Goal: Task Accomplishment & Management: Manage account settings

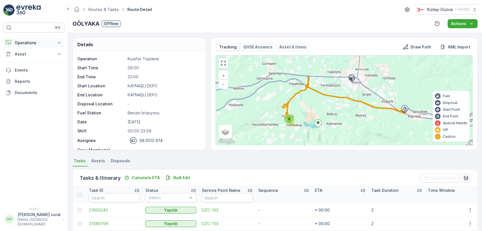
click at [41, 46] on button "Operations" at bounding box center [33, 42] width 61 height 11
click at [43, 67] on link "Routes & Tasks" at bounding box center [38, 68] width 52 height 8
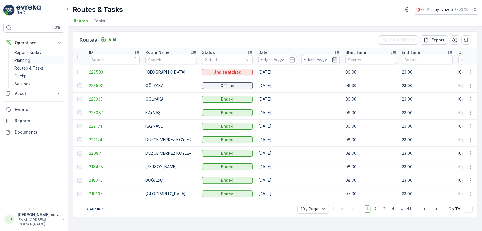
click at [19, 60] on p "Planning" at bounding box center [22, 61] width 16 height 6
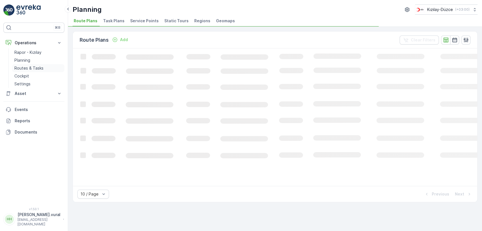
click at [25, 70] on p "Routes & Tasks" at bounding box center [28, 68] width 29 height 6
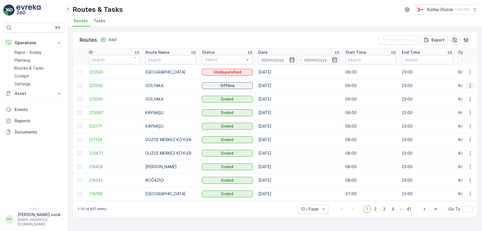
click at [465, 85] on button "button" at bounding box center [470, 85] width 10 height 7
click at [461, 91] on span "See More Details" at bounding box center [456, 94] width 33 height 6
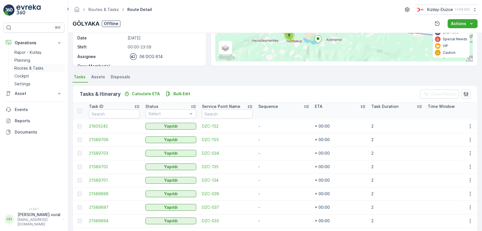
scroll to position [70, 0]
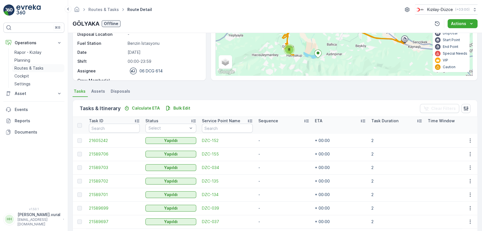
click at [40, 65] on p "Routes & Tasks" at bounding box center [28, 68] width 29 height 6
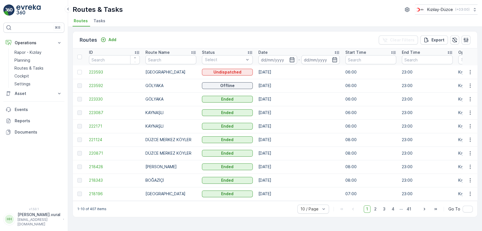
click at [47, 221] on p "hasan.vural@kizilay.com.tr" at bounding box center [38, 222] width 43 height 9
click at [29, 55] on p "Rapor - Kızılay" at bounding box center [27, 53] width 27 height 6
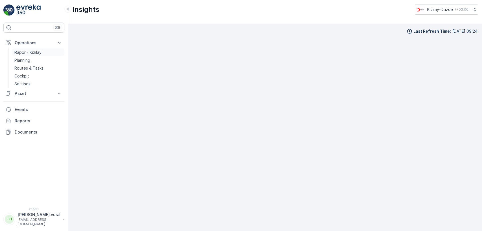
click at [30, 52] on p "Rapor - Kızılay" at bounding box center [27, 53] width 27 height 6
click at [23, 217] on p "hasan.vural" at bounding box center [38, 215] width 43 height 6
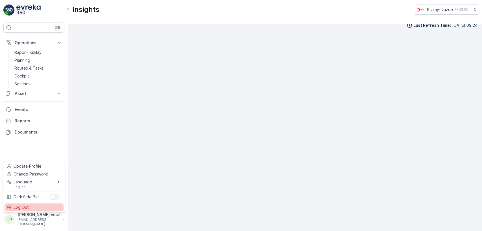
click at [27, 209] on span "Log Out" at bounding box center [21, 208] width 15 height 6
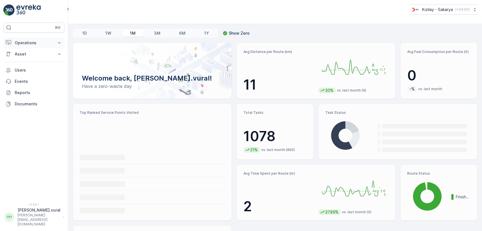
click at [37, 44] on p "Operations" at bounding box center [34, 43] width 38 height 6
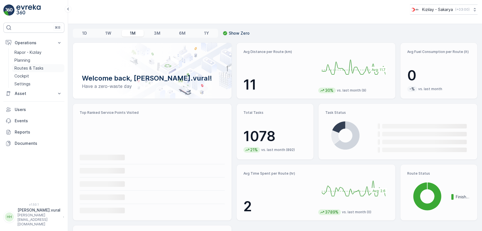
click at [40, 65] on p "Routes & Tasks" at bounding box center [28, 68] width 29 height 6
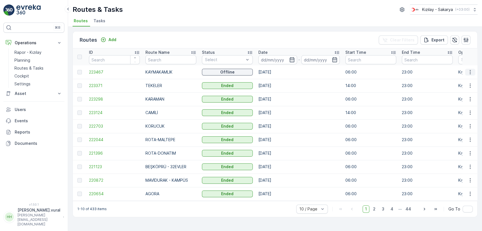
click at [467, 74] on icon "button" at bounding box center [470, 72] width 6 height 6
click at [468, 82] on span "See More Details" at bounding box center [456, 81] width 33 height 6
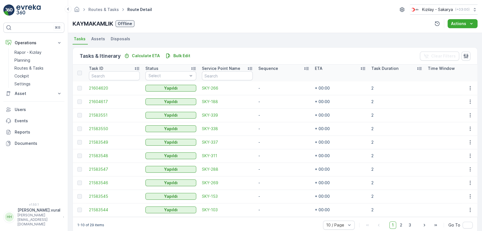
scroll to position [134, 0]
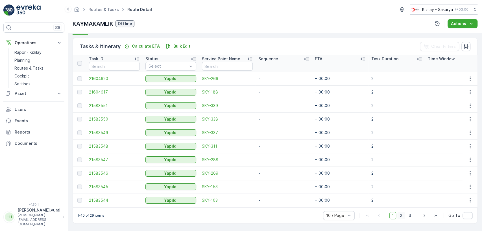
click at [400, 214] on span "2" at bounding box center [401, 215] width 8 height 7
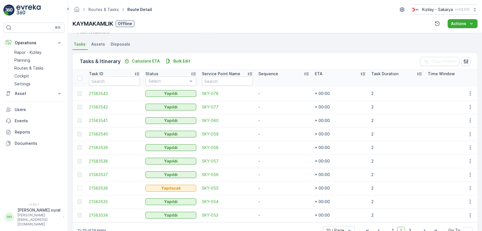
scroll to position [134, 0]
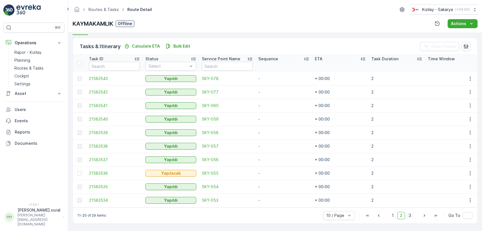
click at [408, 217] on span "3" at bounding box center [410, 215] width 8 height 7
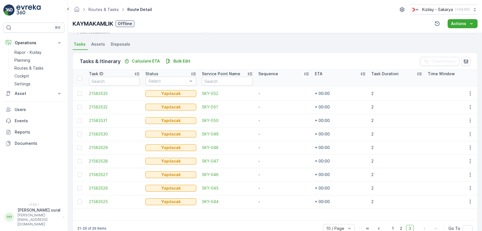
scroll to position [132, 0]
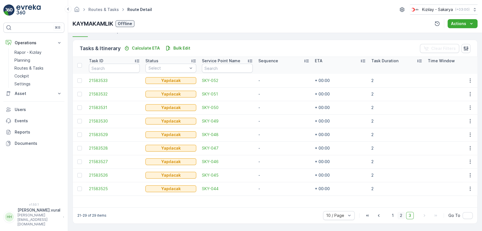
click at [401, 218] on span "2" at bounding box center [401, 215] width 8 height 7
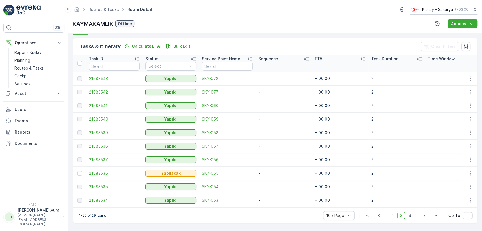
scroll to position [134, 0]
click at [392, 214] on span "1" at bounding box center [392, 215] width 7 height 7
click at [399, 215] on span "2" at bounding box center [401, 215] width 8 height 7
click at [409, 216] on span "3" at bounding box center [410, 215] width 8 height 7
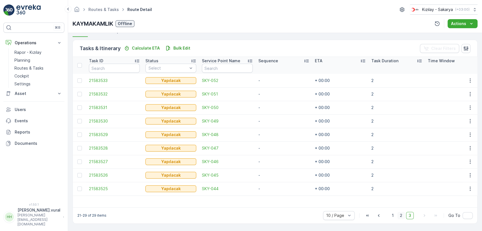
click at [400, 214] on span "2" at bounding box center [401, 215] width 8 height 7
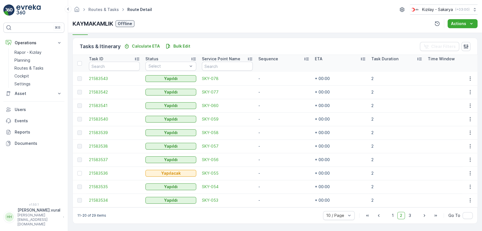
scroll to position [134, 0]
click at [38, 66] on p "Routes & Tasks" at bounding box center [28, 68] width 29 height 6
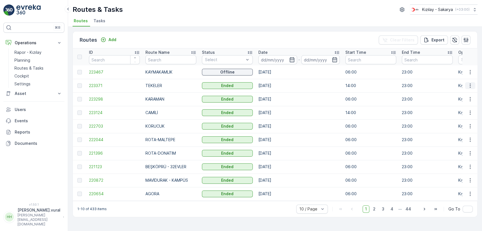
click at [469, 88] on icon "button" at bounding box center [470, 86] width 6 height 6
click at [466, 93] on span "See More Details" at bounding box center [456, 94] width 33 height 6
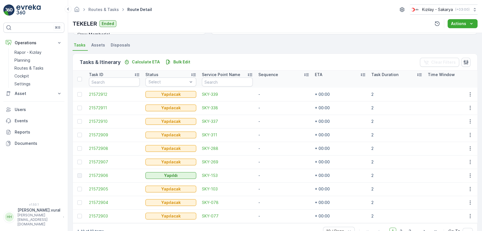
scroll to position [134, 0]
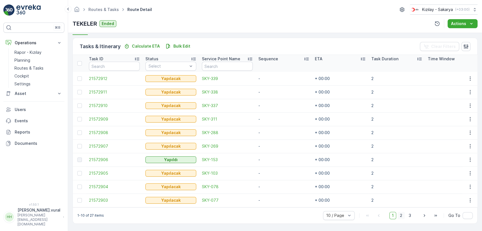
click at [400, 216] on span "2" at bounding box center [401, 215] width 8 height 7
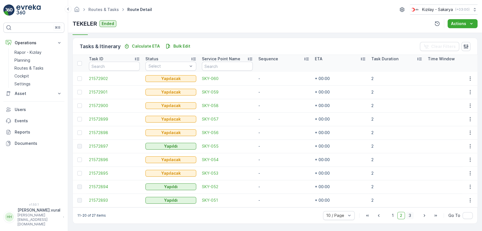
click at [407, 217] on span "3" at bounding box center [410, 215] width 8 height 7
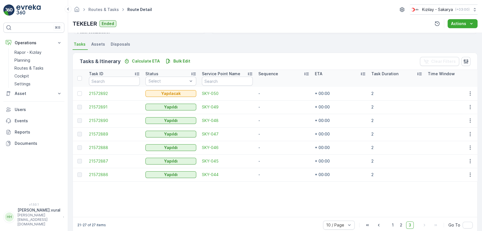
scroll to position [129, 0]
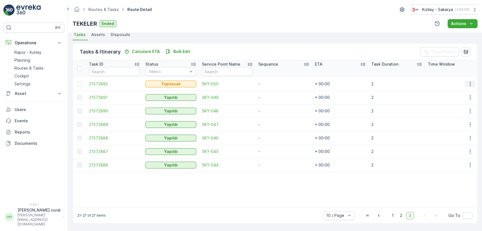
click at [467, 81] on icon "button" at bounding box center [470, 84] width 6 height 6
click at [457, 120] on div "Delete" at bounding box center [460, 124] width 43 height 8
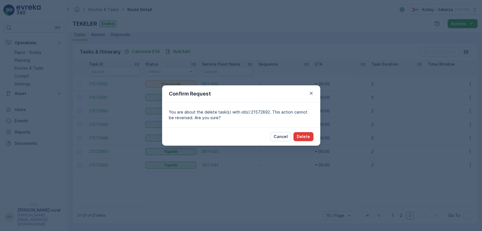
click at [304, 135] on p "Delete" at bounding box center [303, 137] width 13 height 6
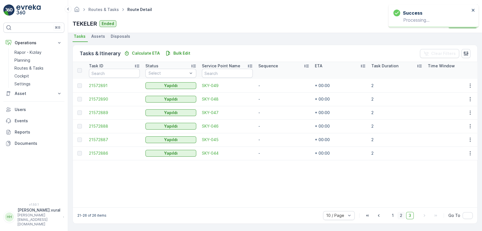
click at [401, 215] on span "2" at bounding box center [401, 215] width 8 height 7
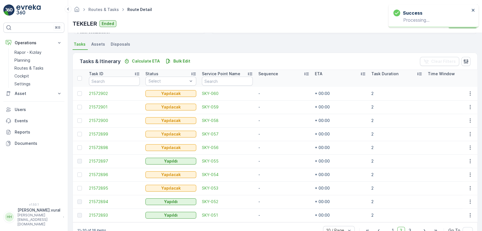
scroll to position [129, 0]
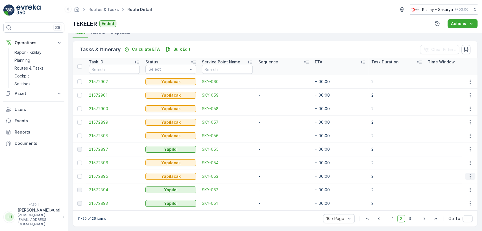
click at [469, 177] on icon "button" at bounding box center [470, 177] width 6 height 6
click at [460, 218] on div "Delete" at bounding box center [460, 219] width 43 height 8
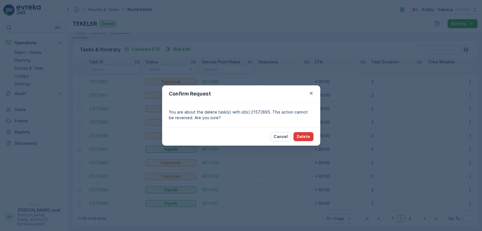
click at [308, 138] on p "Delete" at bounding box center [303, 137] width 13 height 6
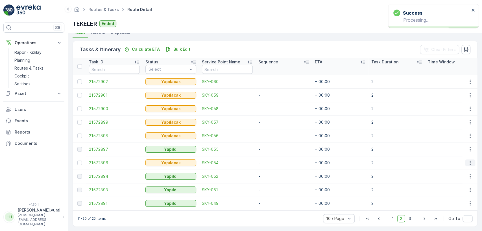
click at [467, 161] on icon "button" at bounding box center [470, 163] width 6 height 6
click at [450, 205] on span "Delete" at bounding box center [448, 206] width 13 height 6
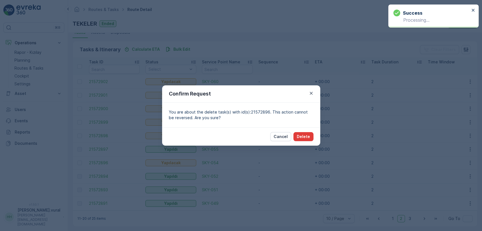
click at [304, 138] on p "Delete" at bounding box center [303, 137] width 13 height 6
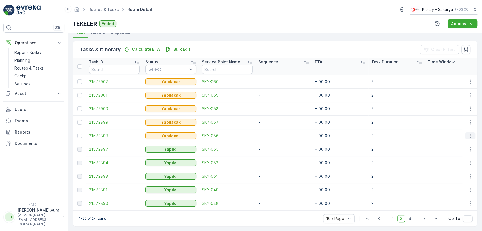
click at [468, 135] on icon "button" at bounding box center [470, 136] width 6 height 6
click at [446, 177] on span "Delete" at bounding box center [448, 178] width 13 height 6
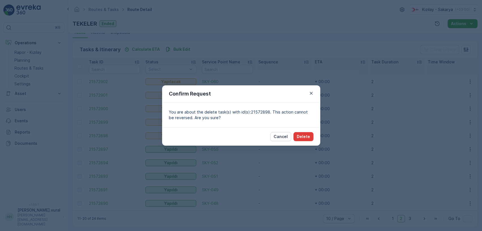
click at [301, 137] on p "Delete" at bounding box center [303, 137] width 13 height 6
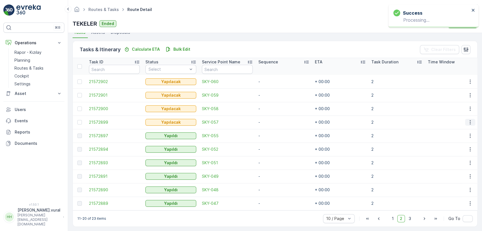
click at [467, 122] on icon "button" at bounding box center [470, 123] width 6 height 6
click at [450, 162] on span "Delete" at bounding box center [448, 165] width 13 height 6
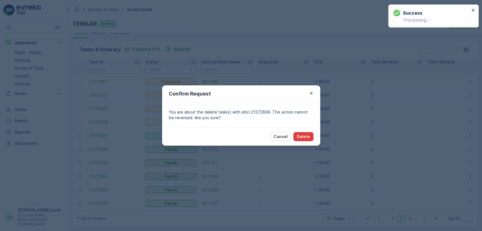
click at [304, 135] on p "Delete" at bounding box center [303, 137] width 13 height 6
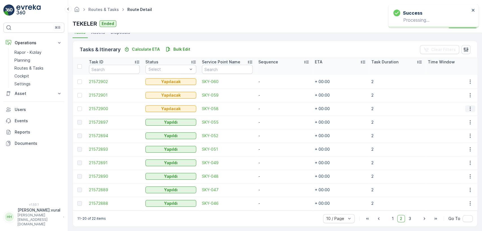
click at [469, 108] on icon "button" at bounding box center [470, 109] width 6 height 6
click at [453, 154] on div "Delete" at bounding box center [460, 151] width 43 height 8
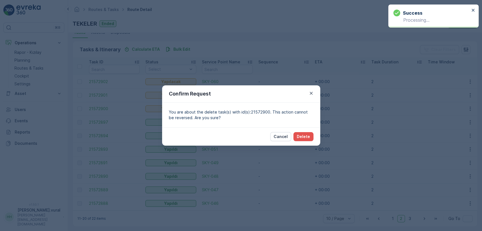
click at [313, 137] on div "Cancel Delete" at bounding box center [241, 137] width 158 height 18
click at [311, 138] on button "Delete" at bounding box center [303, 136] width 20 height 9
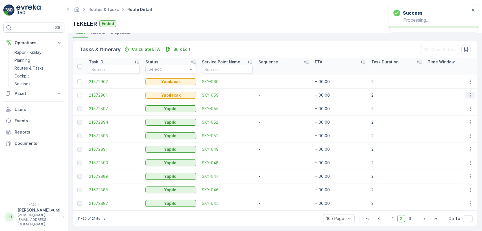
click at [468, 93] on icon "button" at bounding box center [470, 96] width 6 height 6
click at [455, 135] on div "Delete" at bounding box center [460, 138] width 43 height 8
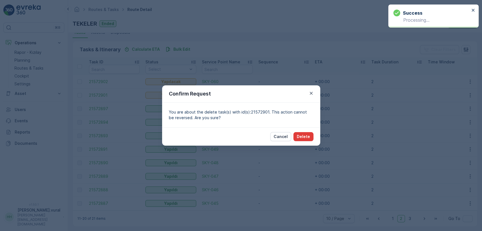
click at [307, 136] on p "Delete" at bounding box center [303, 137] width 13 height 6
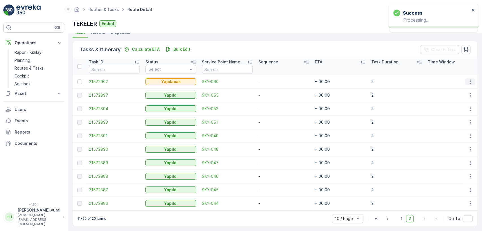
click at [470, 79] on icon "button" at bounding box center [470, 82] width 6 height 6
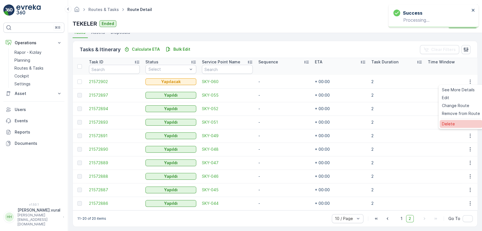
click at [456, 123] on div "Delete" at bounding box center [460, 124] width 43 height 8
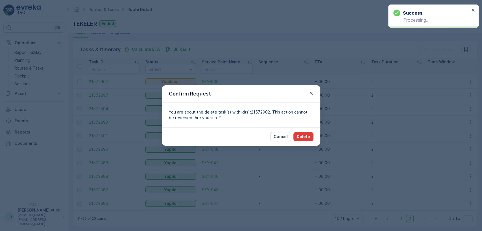
click at [310, 138] on button "Delete" at bounding box center [303, 136] width 20 height 9
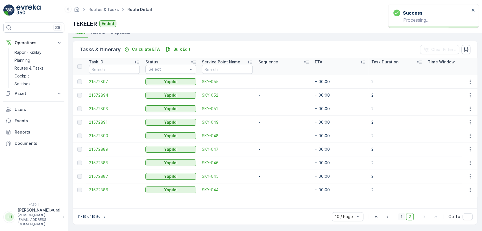
click at [403, 220] on span "1" at bounding box center [401, 216] width 7 height 7
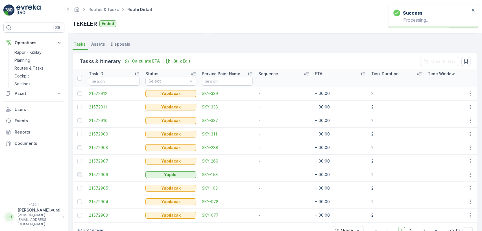
scroll to position [129, 0]
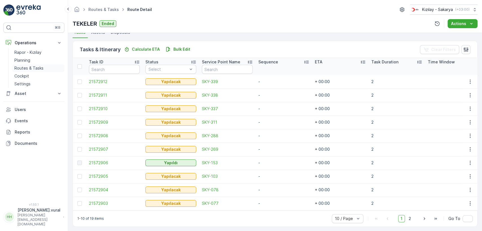
click at [27, 64] on link "Routes & Tasks" at bounding box center [38, 68] width 52 height 8
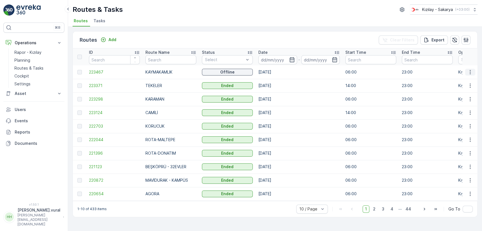
click at [472, 70] on button "button" at bounding box center [470, 72] width 10 height 7
click at [466, 78] on span "See More Details" at bounding box center [456, 81] width 33 height 6
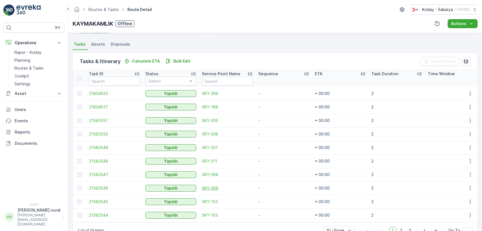
scroll to position [134, 0]
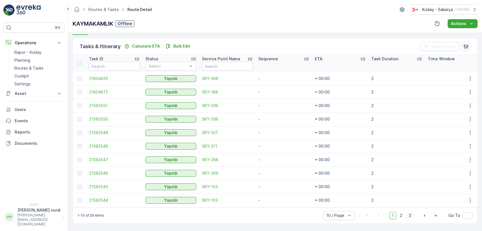
click at [406, 216] on span "3" at bounding box center [410, 215] width 8 height 7
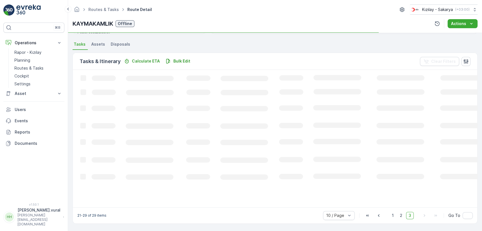
scroll to position [132, 0]
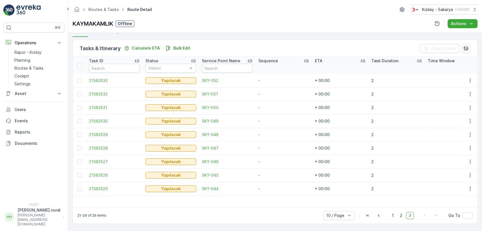
click at [406, 215] on span "3" at bounding box center [410, 215] width 8 height 7
click at [401, 216] on span "2" at bounding box center [401, 215] width 8 height 7
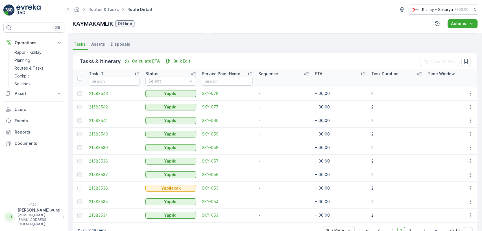
scroll to position [134, 0]
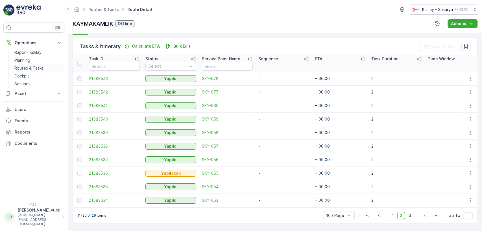
click at [30, 68] on p "Routes & Tasks" at bounding box center [28, 68] width 29 height 6
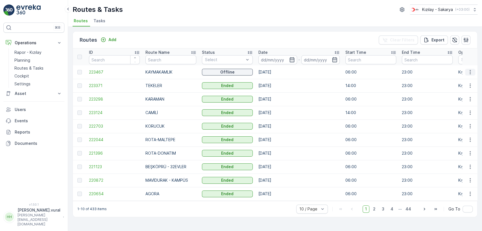
click at [473, 70] on button "button" at bounding box center [470, 72] width 10 height 7
click at [465, 80] on span "See More Details" at bounding box center [456, 81] width 33 height 6
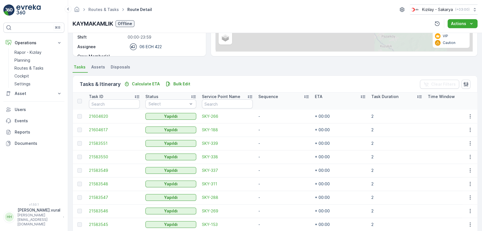
scroll to position [134, 0]
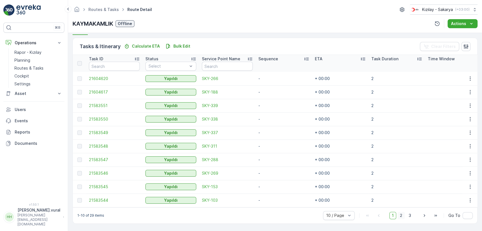
click at [400, 215] on span "2" at bounding box center [401, 215] width 8 height 7
click at [407, 216] on span "3" at bounding box center [410, 215] width 8 height 7
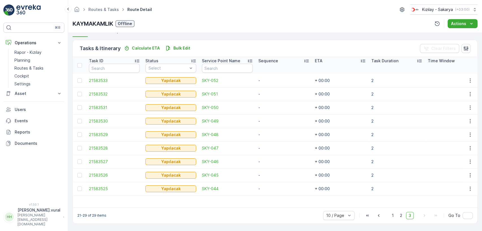
scroll to position [132, 0]
click at [32, 66] on p "Routes & Tasks" at bounding box center [28, 68] width 29 height 6
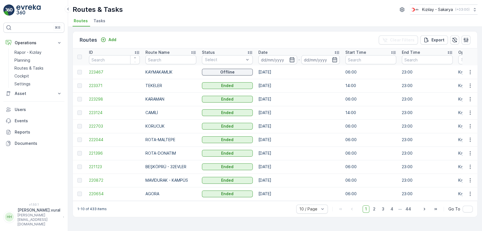
click at [475, 88] on div "Routes Add Clear Filters Export ID Route Name Status Select Date - Start Time E…" at bounding box center [275, 129] width 414 height 205
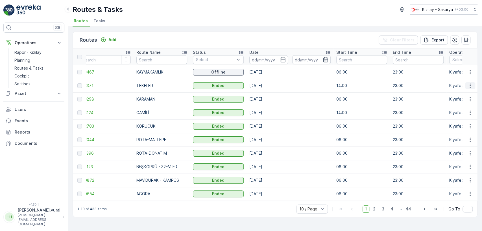
click at [471, 84] on icon "button" at bounding box center [470, 86] width 6 height 6
click at [452, 93] on span "See More Details" at bounding box center [456, 94] width 33 height 6
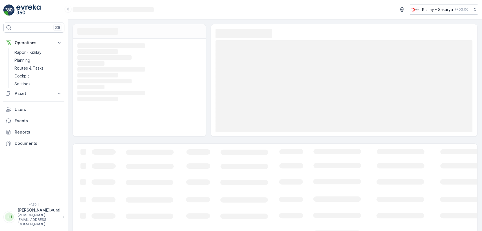
scroll to position [19, 0]
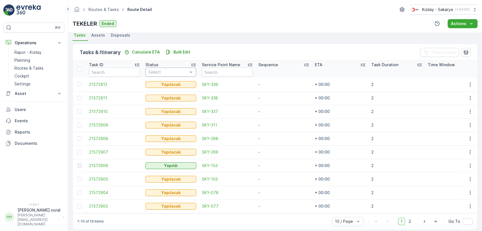
scroll to position [134, 0]
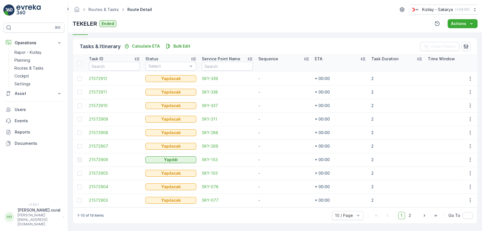
click at [409, 221] on div "1-10 of 19 items 10 / Page 1 2 Go To" at bounding box center [275, 216] width 404 height 16
click at [408, 212] on span "2" at bounding box center [410, 215] width 8 height 7
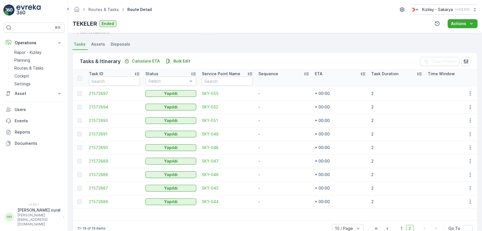
scroll to position [132, 0]
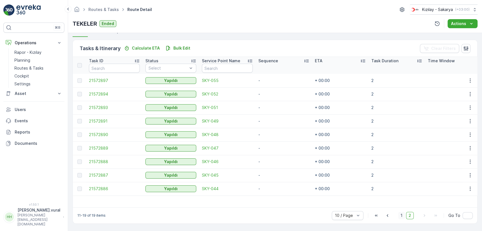
click at [398, 216] on span "1" at bounding box center [401, 215] width 7 height 7
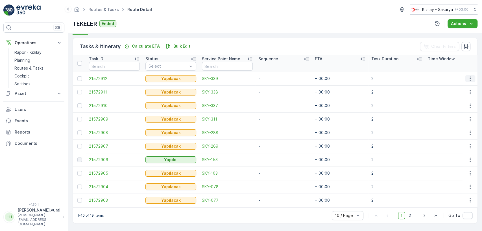
click at [467, 76] on icon "button" at bounding box center [470, 79] width 6 height 6
click at [455, 121] on div "Delete" at bounding box center [460, 119] width 43 height 8
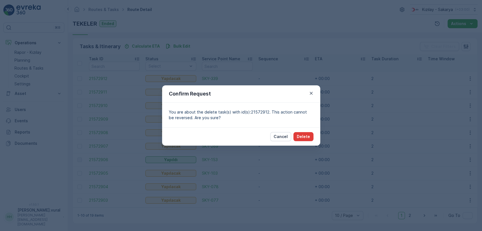
click at [298, 136] on p "Delete" at bounding box center [303, 137] width 13 height 6
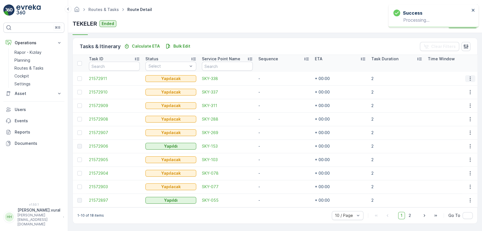
click at [469, 78] on icon "button" at bounding box center [469, 78] width 1 height 4
click at [449, 116] on span "Delete" at bounding box center [448, 119] width 13 height 6
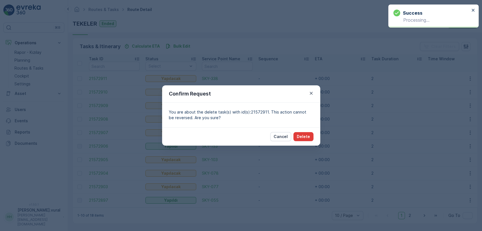
click at [301, 136] on p "Delete" at bounding box center [303, 137] width 13 height 6
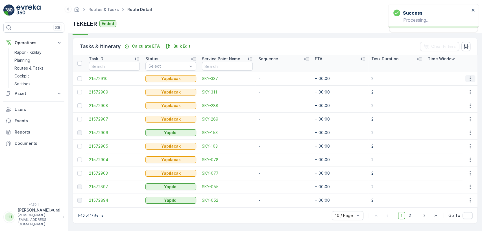
click at [467, 76] on icon "button" at bounding box center [470, 79] width 6 height 6
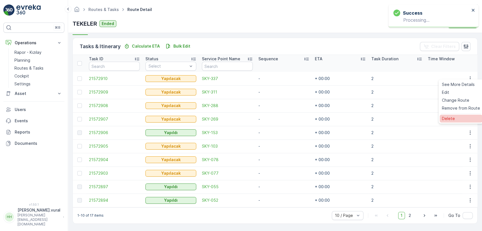
click at [449, 116] on span "Delete" at bounding box center [448, 119] width 13 height 6
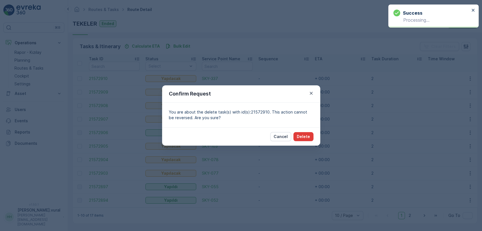
click at [306, 133] on button "Delete" at bounding box center [303, 136] width 20 height 9
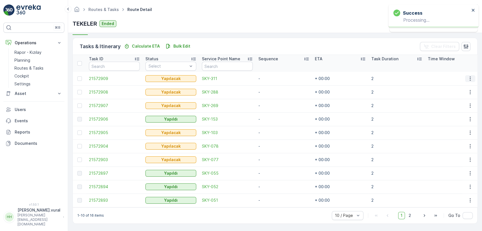
click at [471, 76] on icon "button" at bounding box center [470, 79] width 6 height 6
click at [451, 119] on span "Delete" at bounding box center [448, 119] width 13 height 6
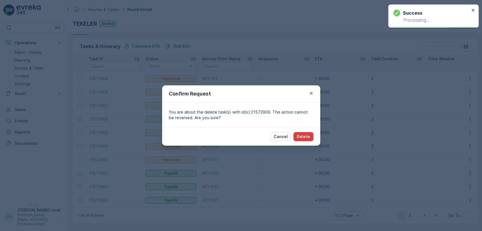
click at [304, 134] on p "Delete" at bounding box center [303, 137] width 13 height 6
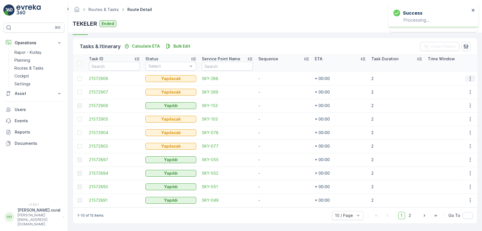
click at [468, 76] on icon "button" at bounding box center [470, 79] width 6 height 6
click at [442, 117] on span "Delete" at bounding box center [448, 119] width 13 height 6
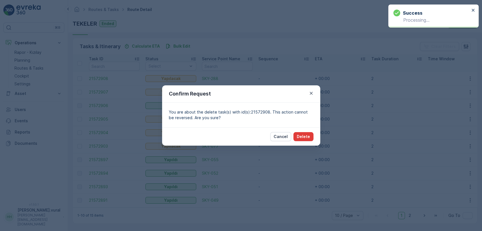
click at [294, 134] on button "Delete" at bounding box center [303, 136] width 20 height 9
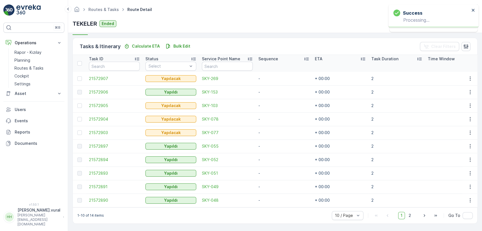
click at [467, 72] on td at bounding box center [469, 79] width 15 height 14
click at [467, 76] on icon "button" at bounding box center [470, 79] width 6 height 6
click at [452, 114] on ul "See More Details Edit Change Route Remove from Route [GEOGRAPHIC_DATA]" at bounding box center [460, 102] width 45 height 44
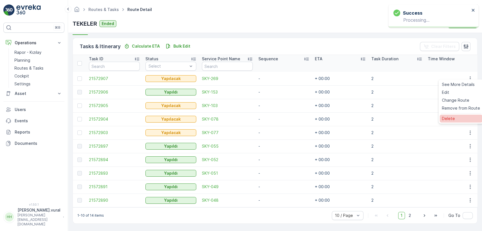
click at [451, 117] on span "Delete" at bounding box center [448, 119] width 13 height 6
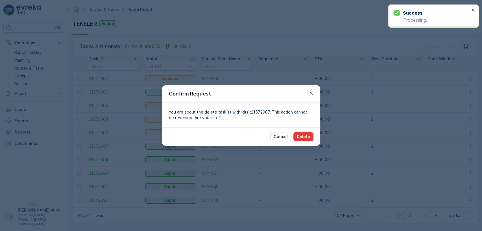
click at [300, 135] on p "Delete" at bounding box center [303, 137] width 13 height 6
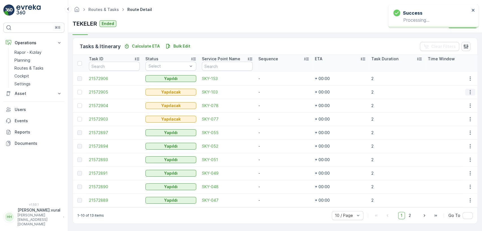
click at [469, 92] on icon "button" at bounding box center [470, 92] width 6 height 6
click at [453, 132] on span "Delete" at bounding box center [448, 133] width 13 height 6
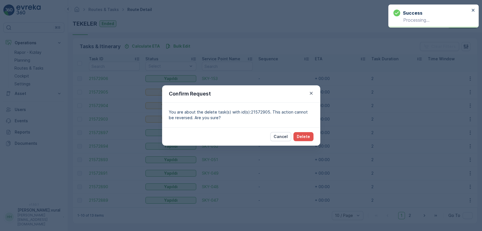
click at [300, 131] on div "Cancel Delete" at bounding box center [241, 137] width 158 height 18
click at [306, 137] on p "Delete" at bounding box center [303, 137] width 13 height 6
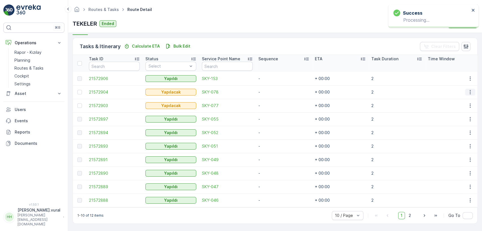
click at [465, 89] on button "button" at bounding box center [470, 92] width 10 height 7
click at [449, 133] on span "Delete" at bounding box center [448, 133] width 13 height 6
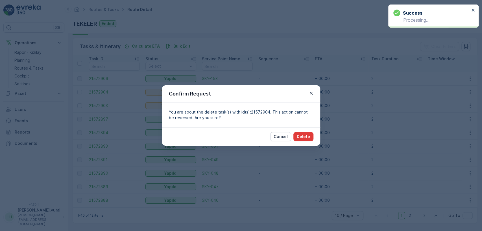
click at [305, 134] on p "Delete" at bounding box center [303, 137] width 13 height 6
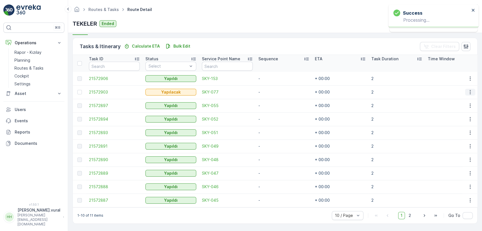
click at [471, 89] on button "button" at bounding box center [470, 92] width 10 height 7
click at [450, 127] on ul "See More Details Edit Change Route Remove from Route [GEOGRAPHIC_DATA]" at bounding box center [460, 115] width 45 height 44
click at [451, 130] on span "Delete" at bounding box center [448, 133] width 13 height 6
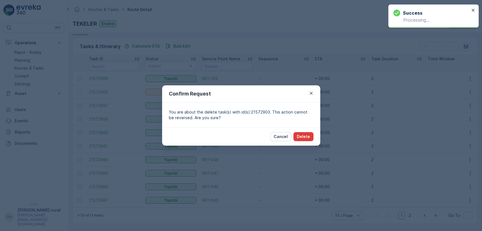
click at [299, 133] on button "Delete" at bounding box center [303, 136] width 20 height 9
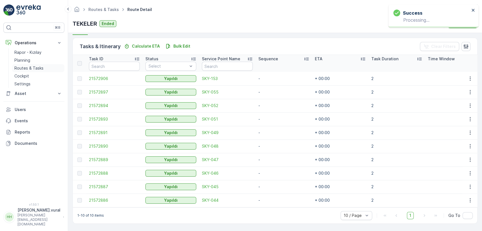
click at [23, 69] on p "Routes & Tasks" at bounding box center [28, 68] width 29 height 6
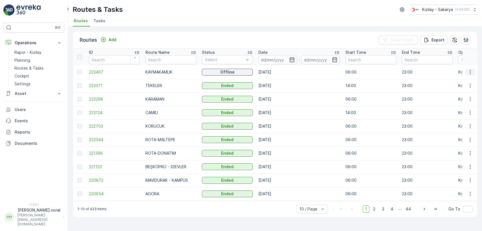
click at [469, 72] on icon "button" at bounding box center [470, 72] width 6 height 6
click at [460, 83] on span "See More Details" at bounding box center [456, 81] width 33 height 6
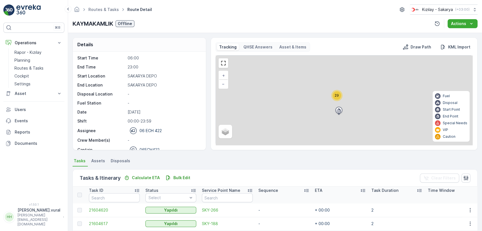
scroll to position [18, 0]
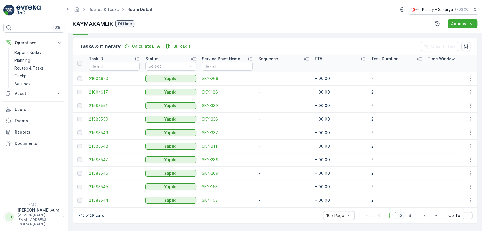
click at [402, 214] on span "2" at bounding box center [401, 215] width 8 height 7
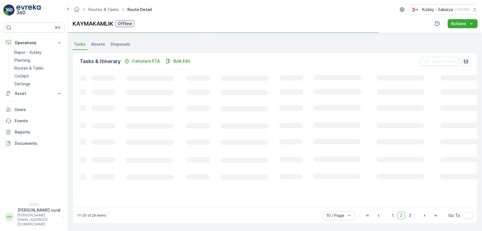
scroll to position [134, 0]
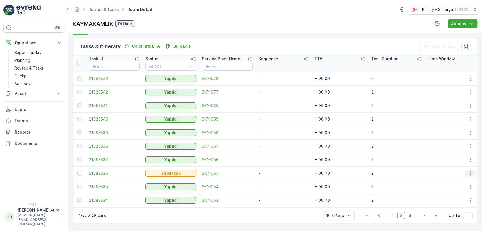
drag, startPoint x: 469, startPoint y: 171, endPoint x: 466, endPoint y: 173, distance: 3.7
click at [468, 171] on icon "button" at bounding box center [470, 174] width 6 height 6
click at [445, 210] on div "Delete" at bounding box center [460, 214] width 43 height 8
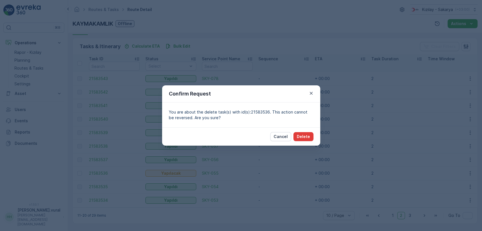
click at [309, 136] on button "Delete" at bounding box center [303, 136] width 20 height 9
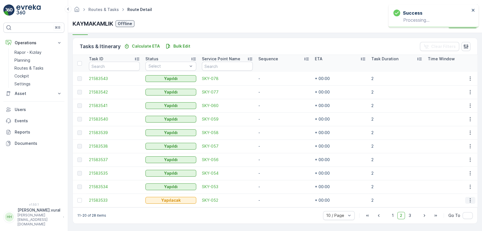
click at [469, 198] on icon "button" at bounding box center [470, 201] width 6 height 6
click at [447, 192] on span "Delete" at bounding box center [448, 190] width 13 height 6
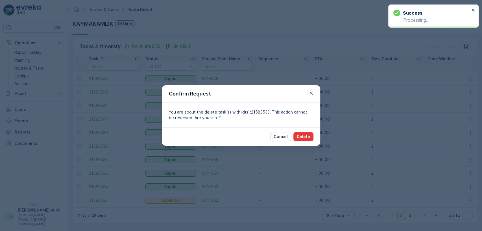
click at [304, 140] on button "Delete" at bounding box center [303, 136] width 20 height 9
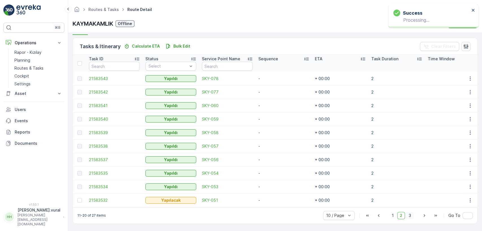
click at [408, 216] on span "3" at bounding box center [410, 215] width 8 height 7
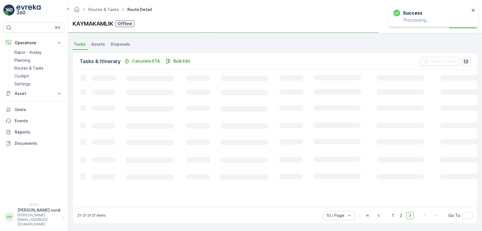
scroll to position [129, 0]
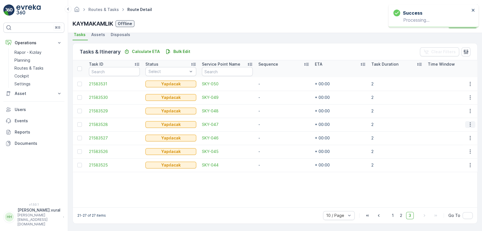
click at [468, 122] on icon "button" at bounding box center [470, 125] width 6 height 6
click at [454, 162] on div "Delete" at bounding box center [460, 165] width 43 height 8
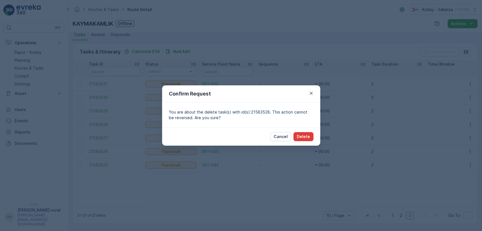
click at [305, 134] on p "Delete" at bounding box center [303, 137] width 13 height 6
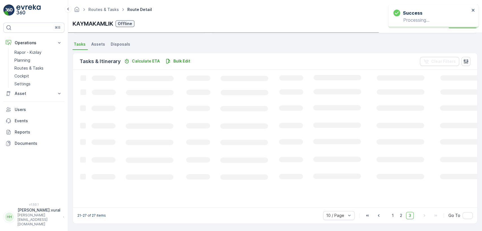
scroll to position [127, 0]
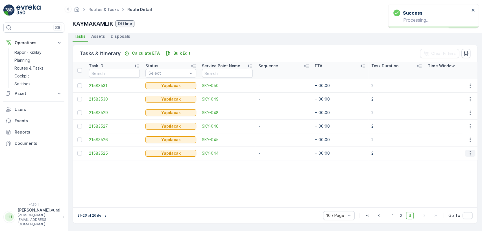
click at [468, 151] on icon "button" at bounding box center [470, 154] width 6 height 6
click at [453, 194] on span "Delete" at bounding box center [448, 193] width 13 height 6
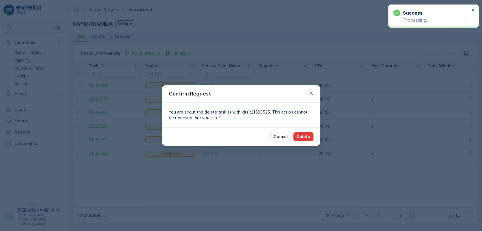
click at [304, 137] on p "Delete" at bounding box center [303, 137] width 13 height 6
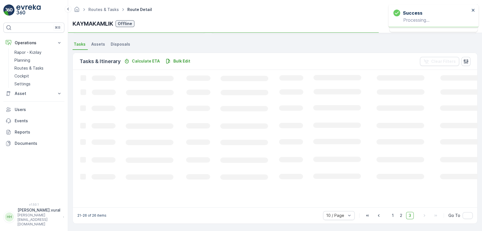
scroll to position [126, 0]
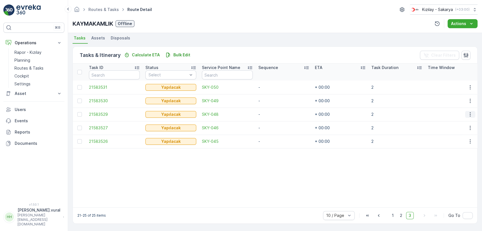
click at [469, 113] on icon "button" at bounding box center [470, 115] width 6 height 6
click at [453, 156] on span "Delete" at bounding box center [448, 155] width 13 height 6
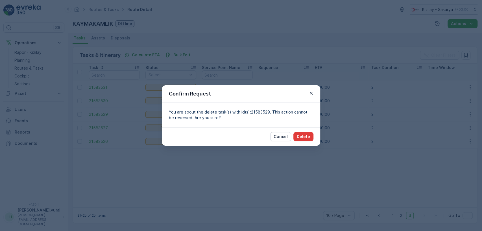
click at [312, 138] on button "Delete" at bounding box center [303, 136] width 20 height 9
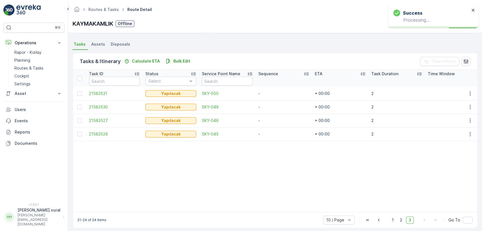
scroll to position [124, 0]
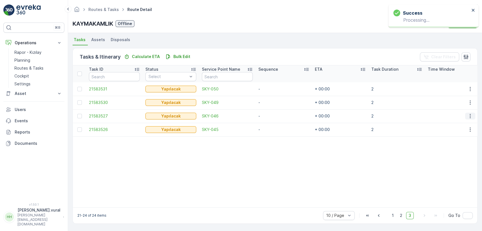
click at [466, 109] on td at bounding box center [469, 116] width 15 height 14
drag, startPoint x: 472, startPoint y: 113, endPoint x: 469, endPoint y: 114, distance: 3.0
click at [472, 113] on button "button" at bounding box center [470, 116] width 10 height 7
click at [451, 159] on div "Delete" at bounding box center [460, 156] width 43 height 8
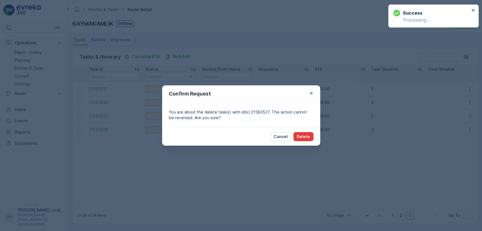
click at [305, 133] on button "Delete" at bounding box center [303, 136] width 20 height 9
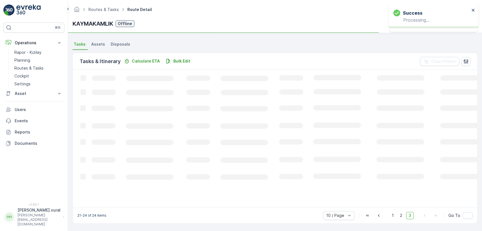
scroll to position [122, 0]
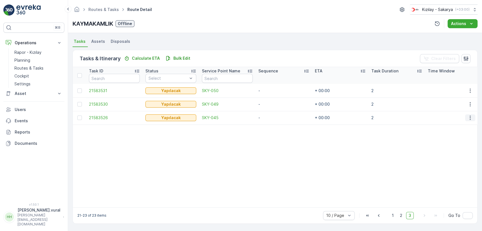
click at [465, 111] on td at bounding box center [469, 118] width 15 height 14
click at [467, 115] on icon "button" at bounding box center [470, 118] width 6 height 6
click at [453, 157] on span "Delete" at bounding box center [448, 158] width 13 height 6
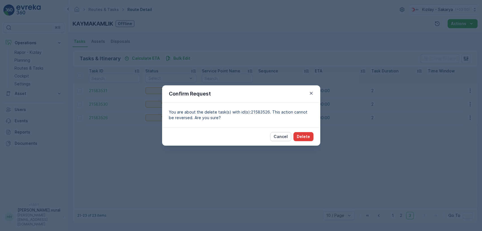
click at [299, 135] on p "Delete" at bounding box center [303, 137] width 13 height 6
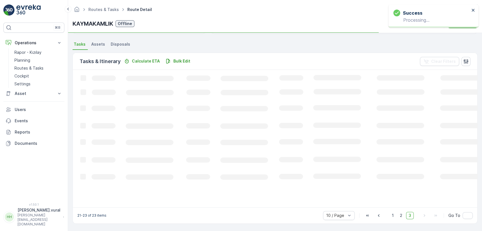
scroll to position [120, 0]
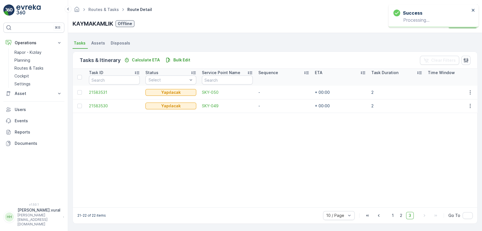
click at [472, 99] on td at bounding box center [469, 106] width 15 height 14
click at [469, 105] on icon "button" at bounding box center [470, 106] width 6 height 6
click at [441, 147] on div "Delete" at bounding box center [460, 146] width 43 height 8
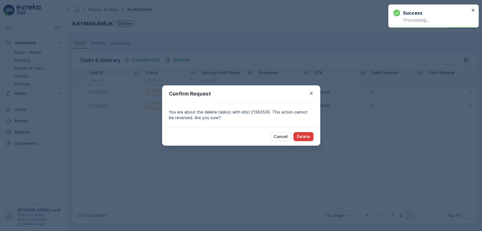
click at [312, 137] on button "Delete" at bounding box center [303, 136] width 20 height 9
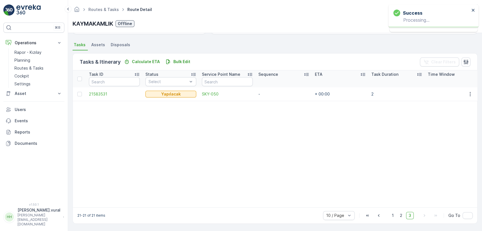
scroll to position [119, 0]
drag, startPoint x: 464, startPoint y: 90, endPoint x: 468, endPoint y: 91, distance: 3.5
click at [465, 91] on button "button" at bounding box center [470, 94] width 10 height 7
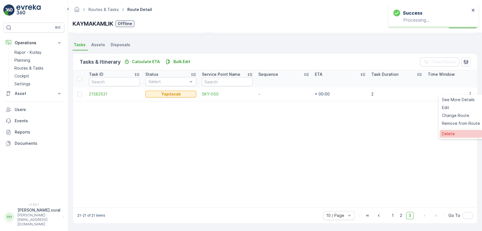
click at [451, 131] on span "Delete" at bounding box center [448, 134] width 13 height 6
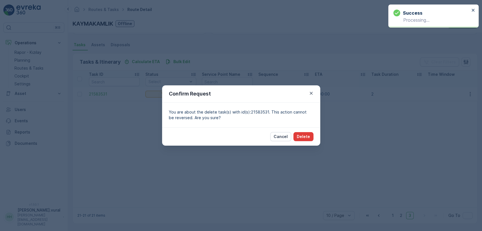
click at [304, 139] on p "Delete" at bounding box center [303, 137] width 13 height 6
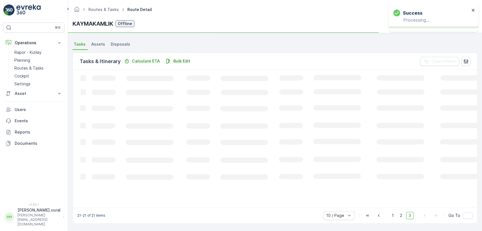
scroll to position [117, 0]
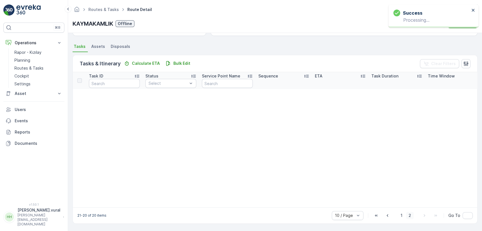
click at [413, 218] on span "2" at bounding box center [410, 215] width 8 height 7
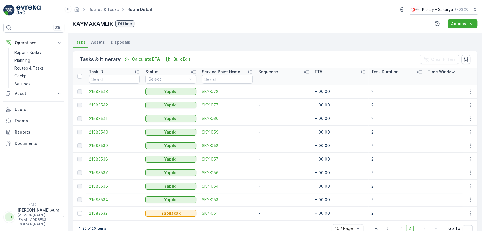
scroll to position [134, 0]
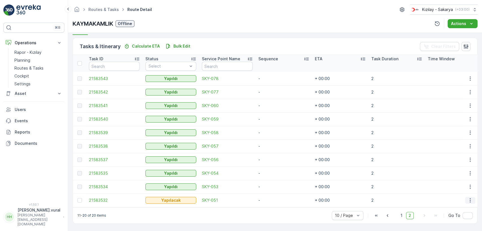
click at [469, 199] on icon "button" at bounding box center [469, 201] width 1 height 4
click at [451, 190] on span "Delete" at bounding box center [448, 190] width 13 height 6
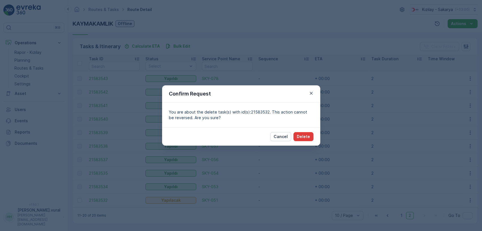
click at [305, 140] on button "Delete" at bounding box center [303, 136] width 20 height 9
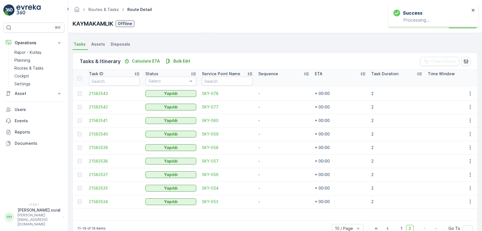
scroll to position [132, 0]
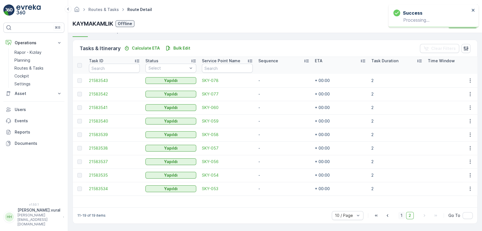
click at [400, 215] on span "1" at bounding box center [401, 215] width 7 height 7
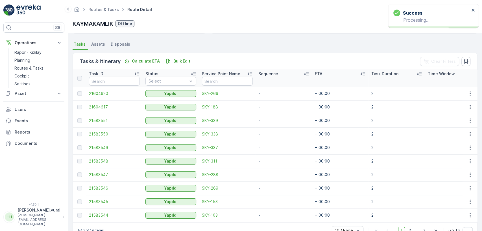
scroll to position [134, 0]
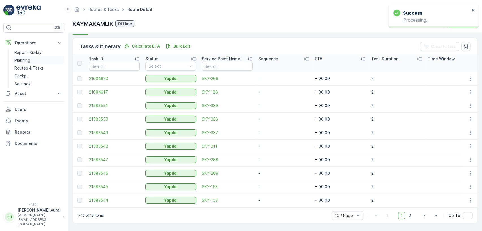
click at [17, 62] on p "Planning" at bounding box center [22, 61] width 16 height 6
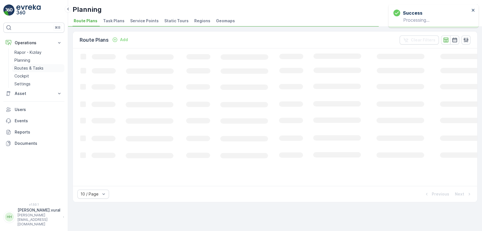
click at [21, 66] on p "Routes & Tasks" at bounding box center [28, 68] width 29 height 6
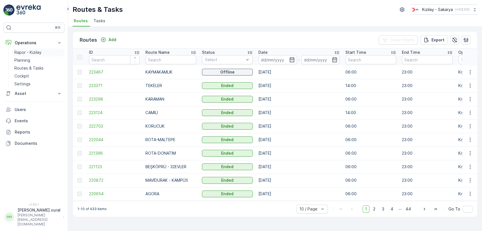
click at [14, 49] on link "Rapor - Kızılay" at bounding box center [38, 53] width 52 height 8
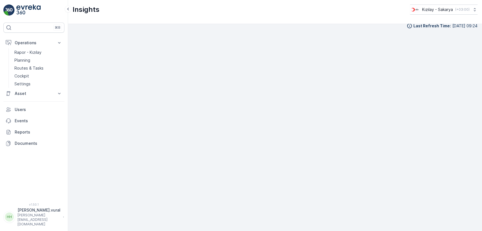
scroll to position [6, 0]
